Goal: Information Seeking & Learning: Compare options

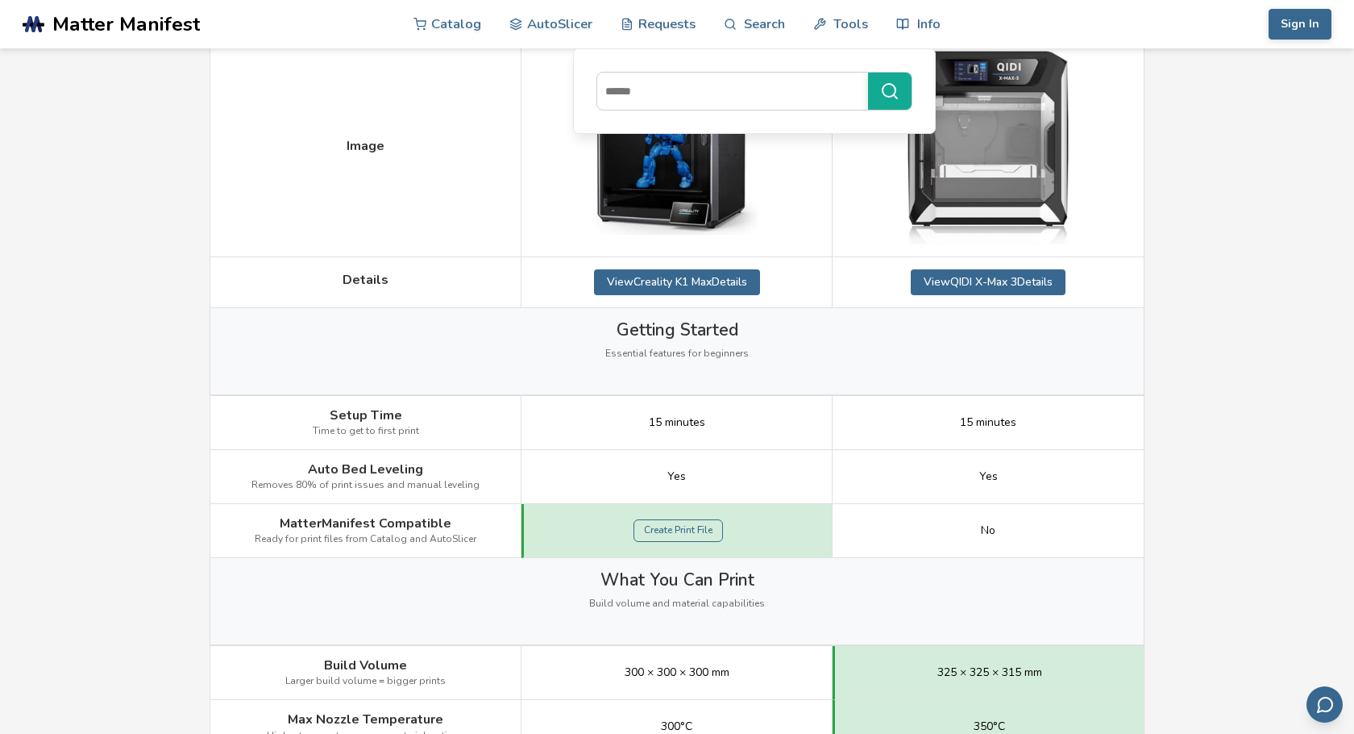
scroll to position [242, 0]
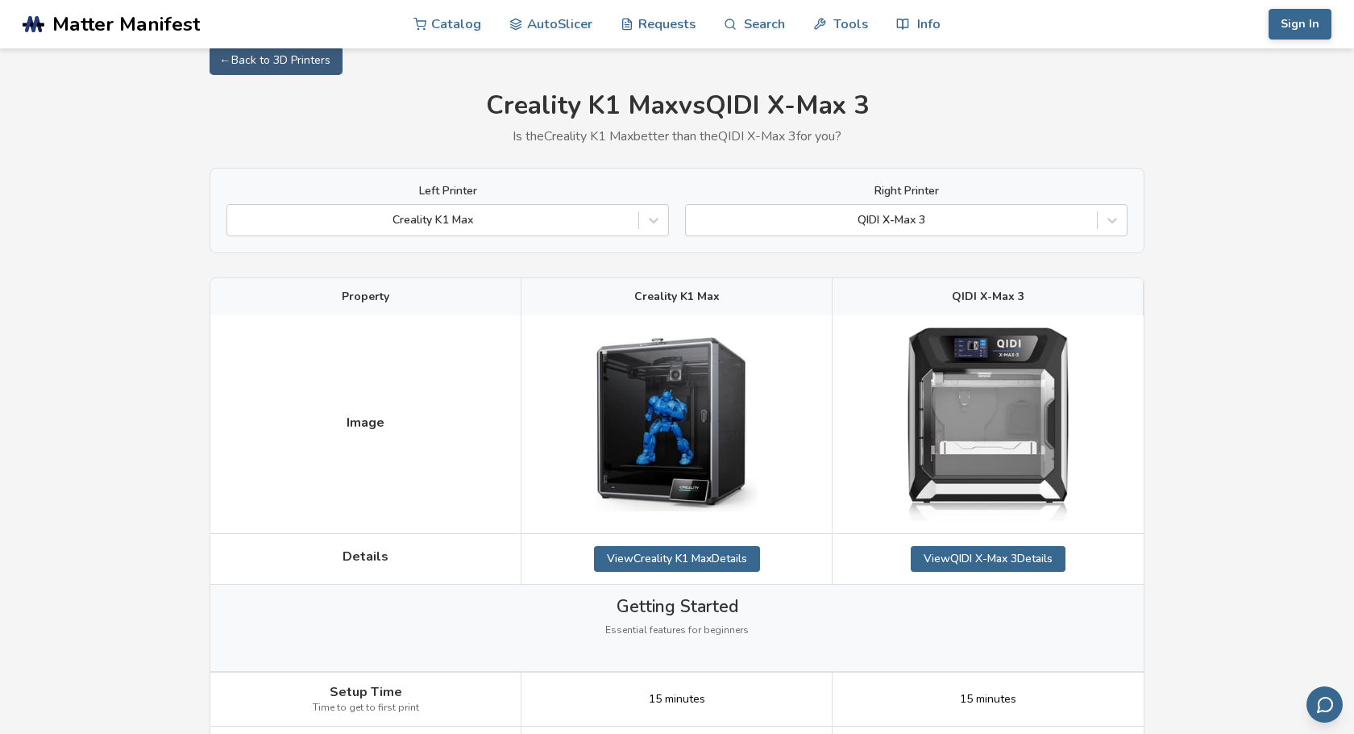
scroll to position [0, 0]
